Goal: Task Accomplishment & Management: Manage account settings

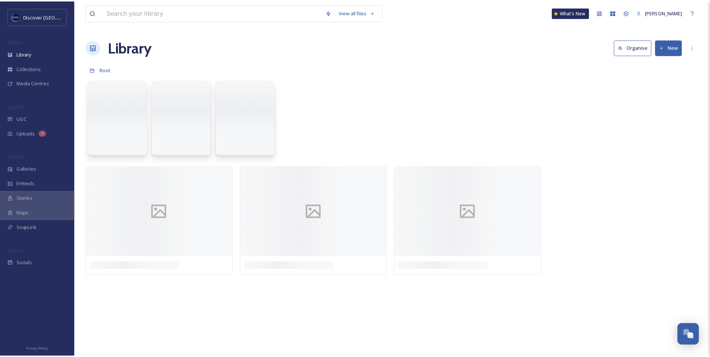
scroll to position [1892, 0]
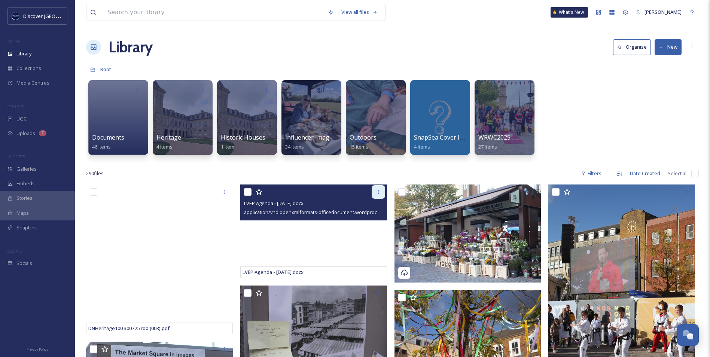
click at [376, 192] on icon at bounding box center [379, 192] width 6 height 6
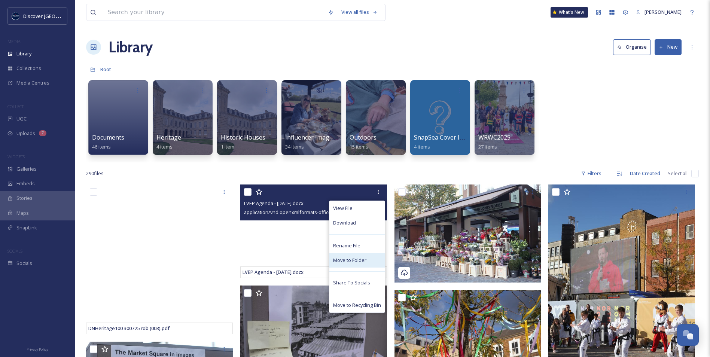
click at [370, 262] on div "Move to Folder" at bounding box center [357, 260] width 55 height 15
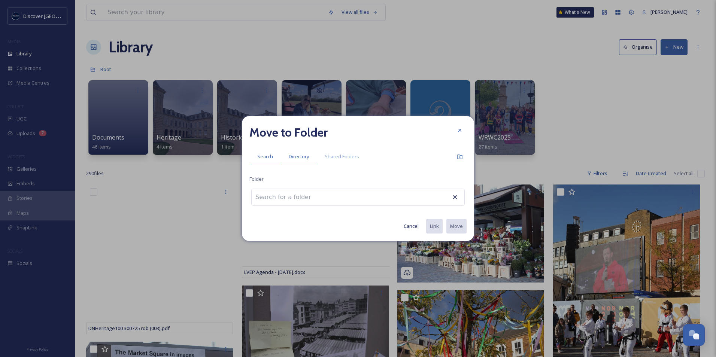
click at [310, 159] on div "Directory" at bounding box center [299, 156] width 36 height 15
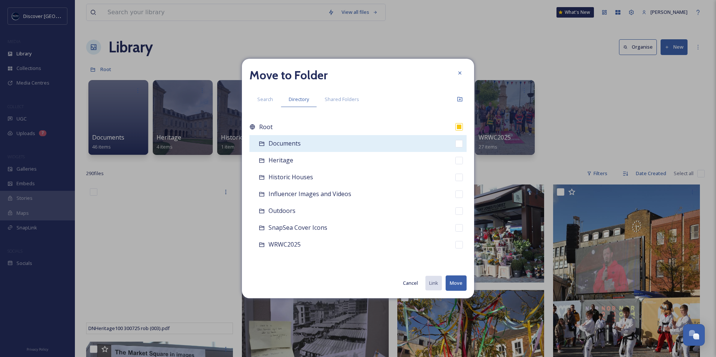
click at [298, 148] on div "Documents" at bounding box center [357, 143] width 217 height 17
checkbox input "false"
checkbox input "true"
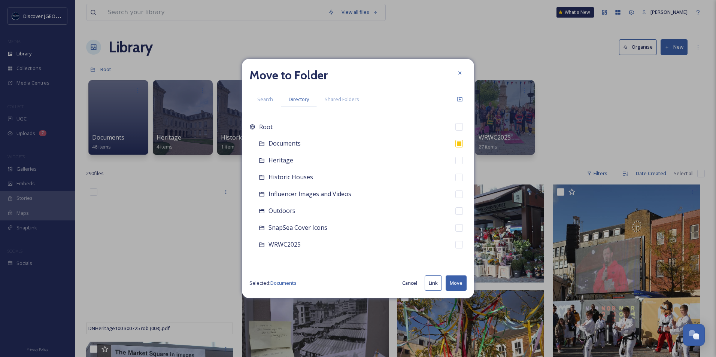
click at [453, 283] on button "Move" at bounding box center [456, 283] width 21 height 15
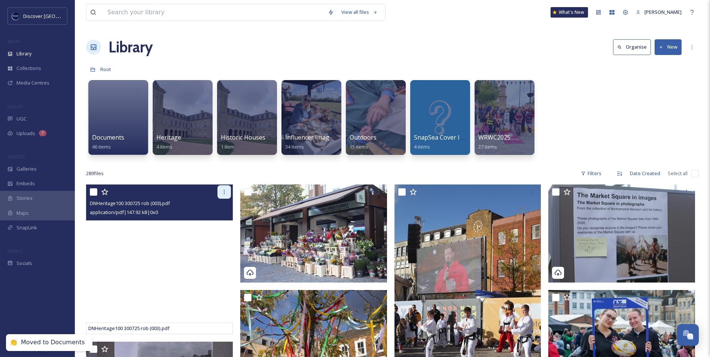
click at [223, 189] on icon at bounding box center [224, 192] width 6 height 6
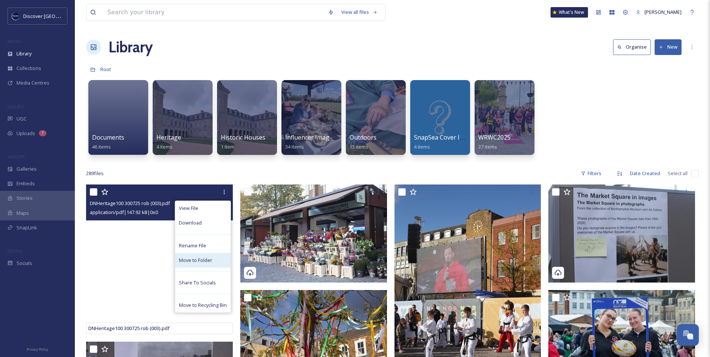
click at [211, 261] on span "Move to Folder" at bounding box center [195, 260] width 33 height 7
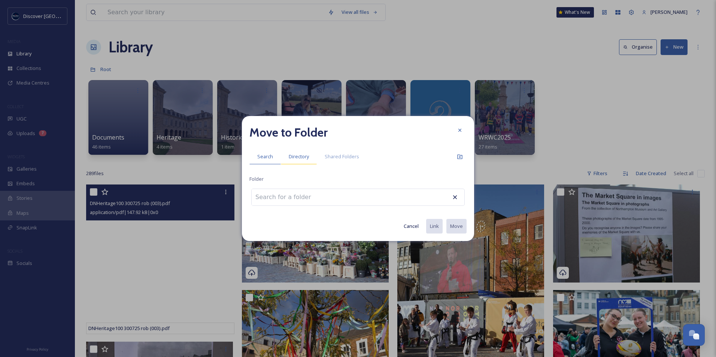
click at [306, 159] on span "Directory" at bounding box center [299, 156] width 20 height 7
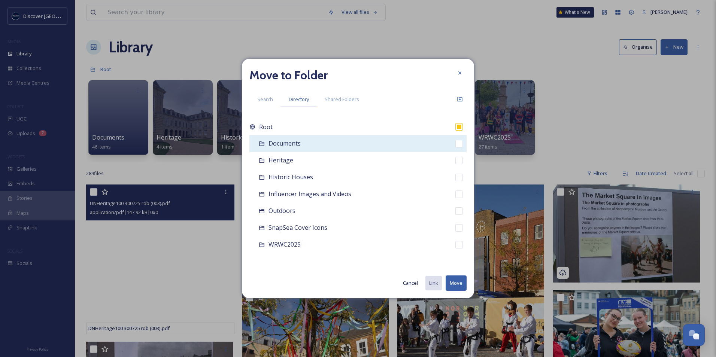
click at [298, 148] on span "Documents" at bounding box center [284, 143] width 32 height 8
checkbox input "false"
checkbox input "true"
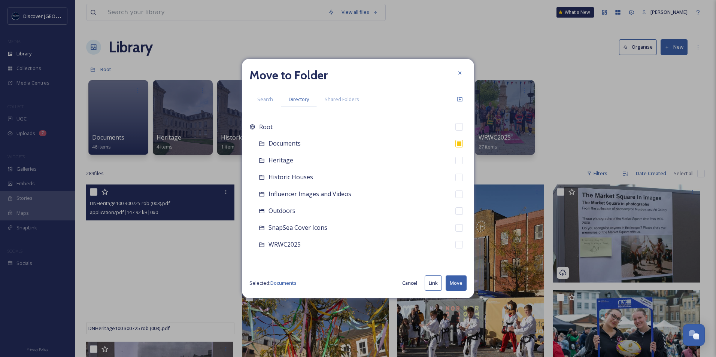
click at [458, 284] on button "Move" at bounding box center [456, 283] width 21 height 15
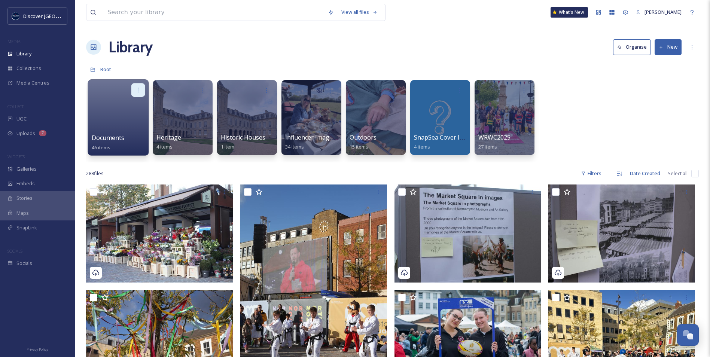
click at [139, 89] on icon at bounding box center [138, 90] width 6 height 6
click at [128, 109] on span "Edit / Share" at bounding box center [120, 106] width 26 height 7
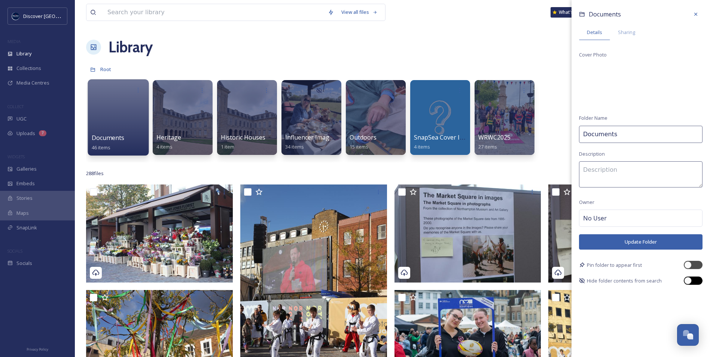
click at [695, 282] on div at bounding box center [693, 281] width 19 height 8
checkbox input "true"
click at [638, 243] on button "Update Folder" at bounding box center [641, 241] width 124 height 15
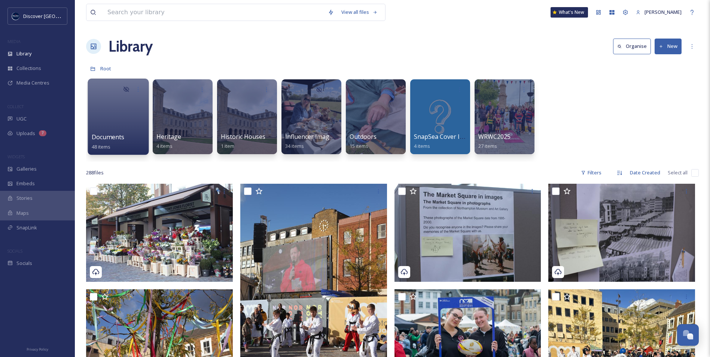
scroll to position [0, 0]
